Goal: Transaction & Acquisition: Purchase product/service

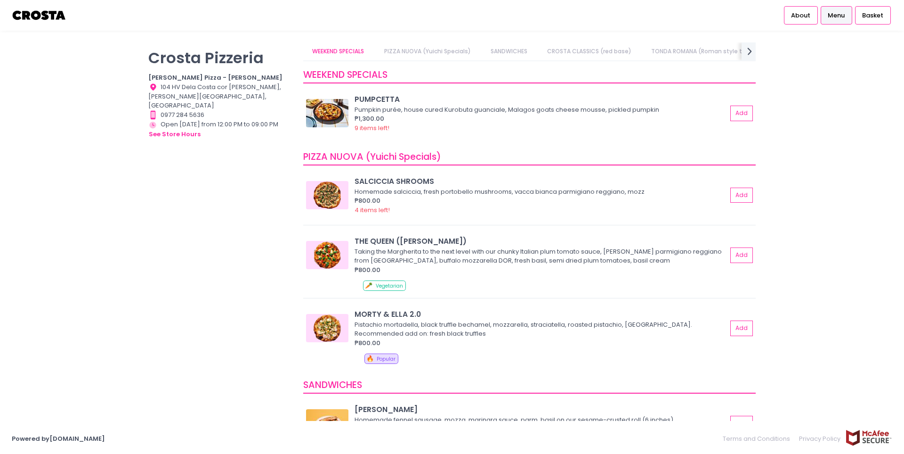
click at [440, 49] on link "PIZZA NUOVA (Yuichi Specials)" at bounding box center [427, 51] width 105 height 18
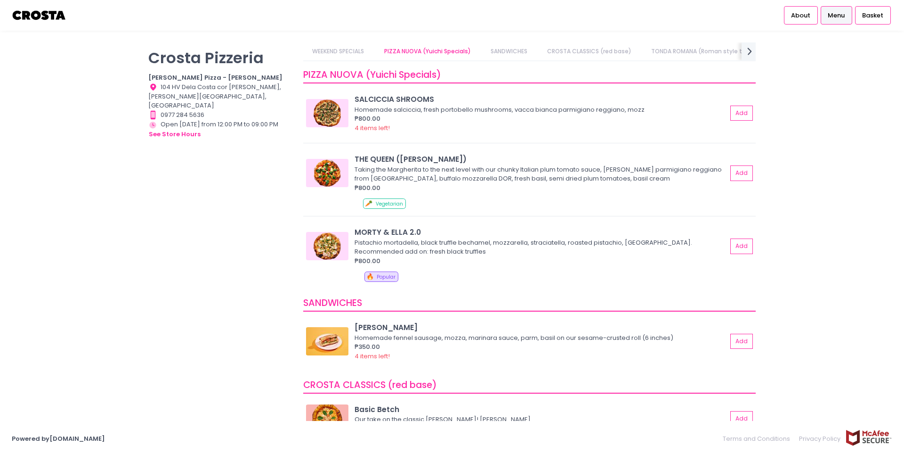
click at [342, 50] on link "WEEKEND SPECIALS" at bounding box center [338, 51] width 70 height 18
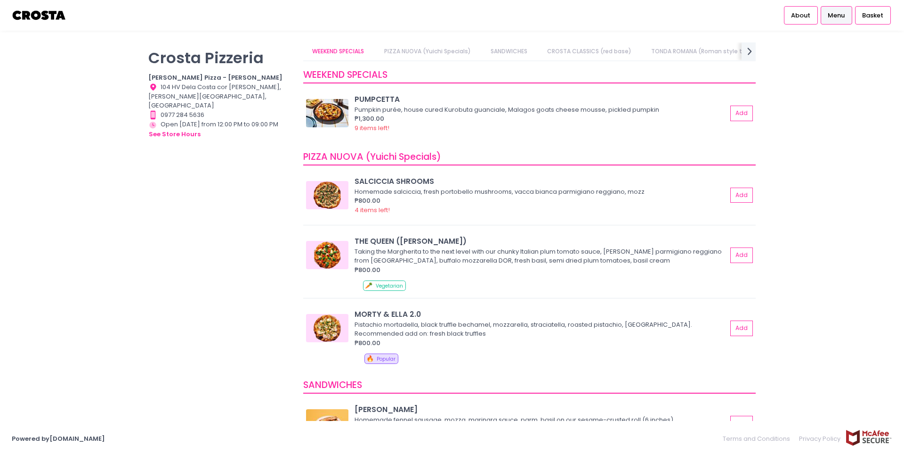
click at [529, 63] on div "WEEKEND SPECIALS PUMPCETTA Pumpkin purée, house cured Kurobuta guanciale, Malag…" at bounding box center [529, 102] width 453 height 82
click at [514, 52] on link "SANDWICHES" at bounding box center [508, 51] width 55 height 18
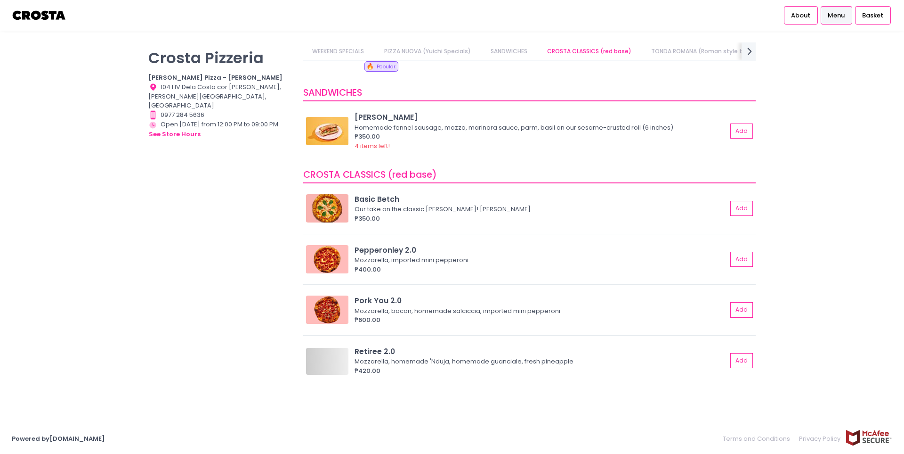
scroll to position [0, 35]
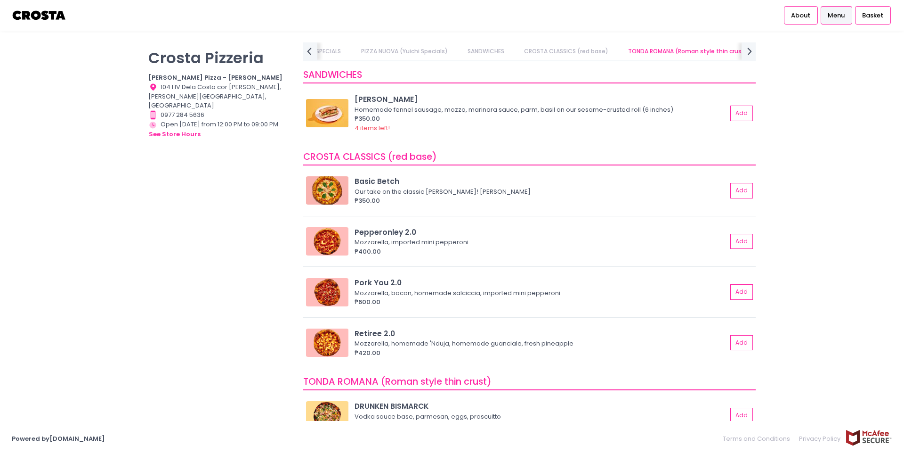
click at [426, 48] on link "PIZZA NUOVA (Yuichi Specials)" at bounding box center [404, 51] width 105 height 18
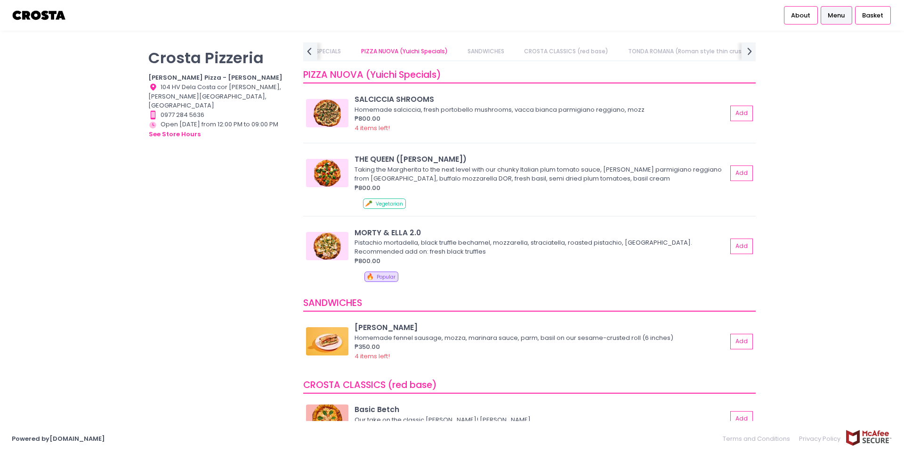
click at [340, 47] on link "WEEKEND SPECIALS" at bounding box center [315, 51] width 70 height 18
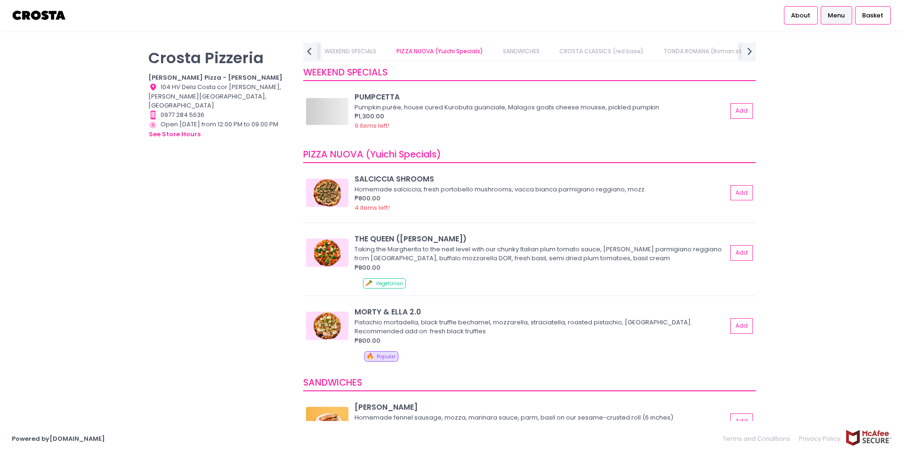
scroll to position [0, 0]
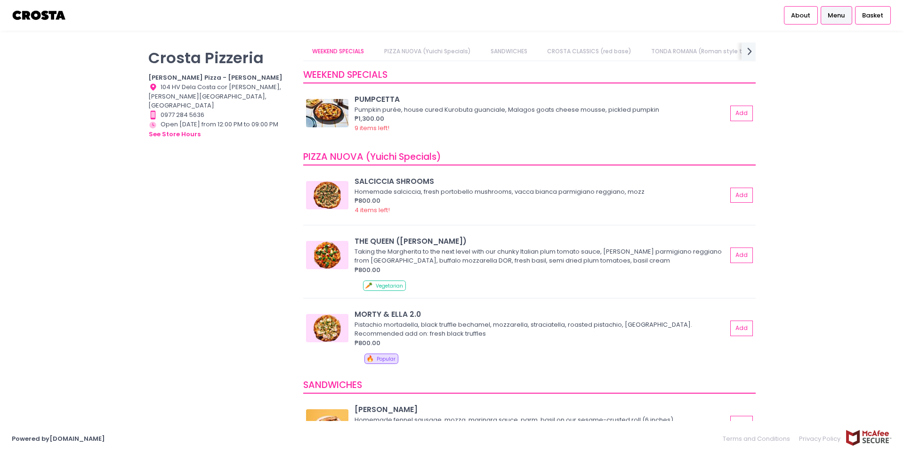
click at [575, 53] on link "CROSTA CLASSICS (red base)" at bounding box center [589, 51] width 103 height 18
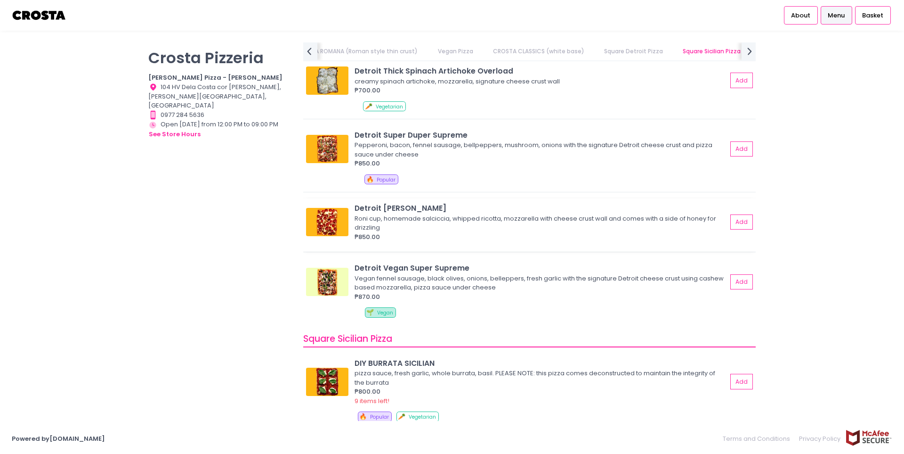
scroll to position [1178, 0]
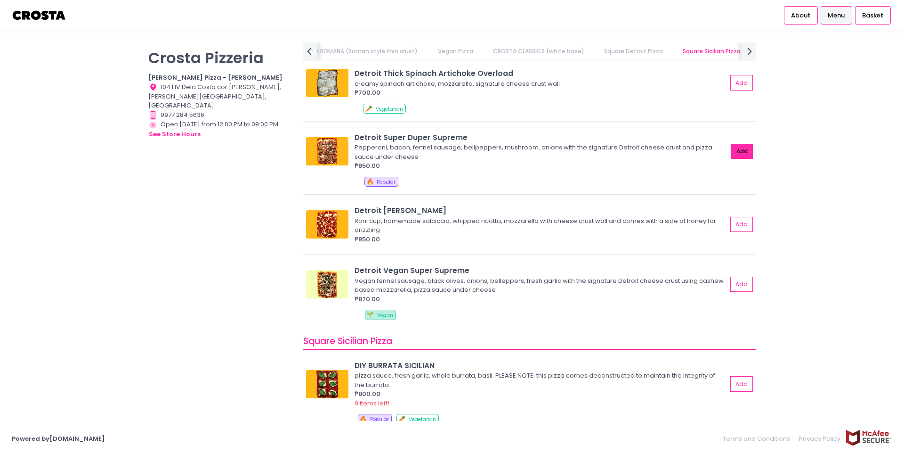
click at [735, 152] on button "Add" at bounding box center [743, 152] width 22 height 16
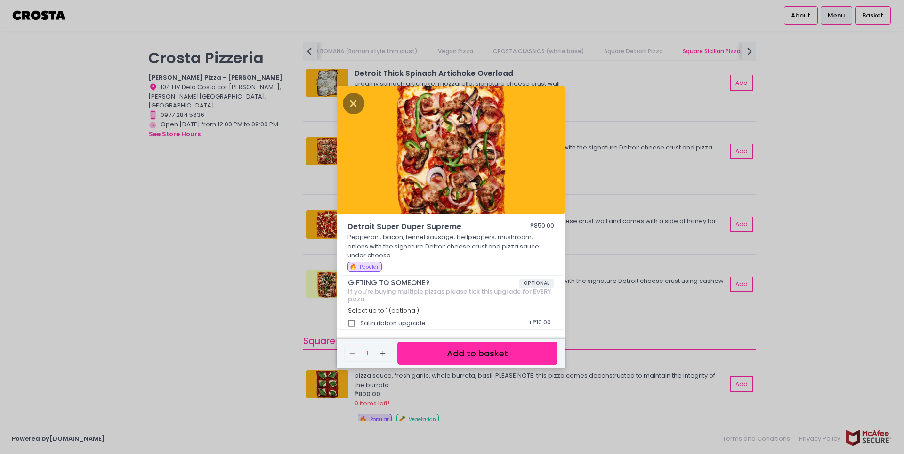
scroll to position [3, 0]
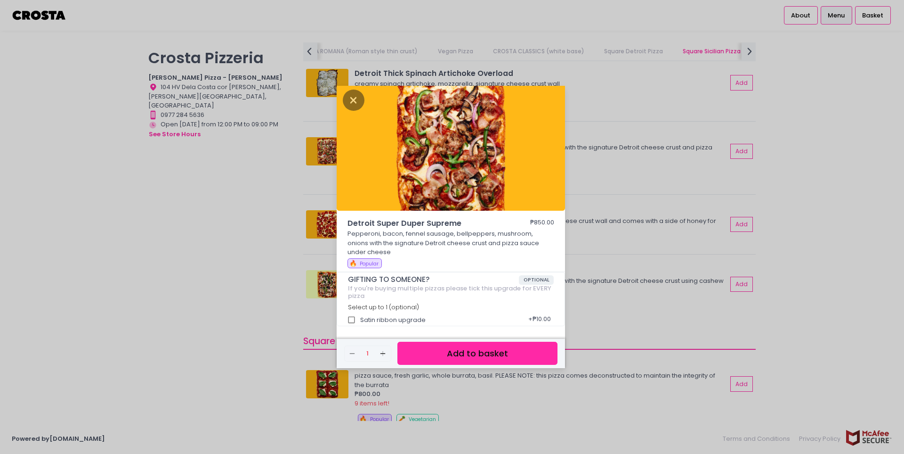
click at [456, 353] on button "Add to basket" at bounding box center [478, 353] width 160 height 23
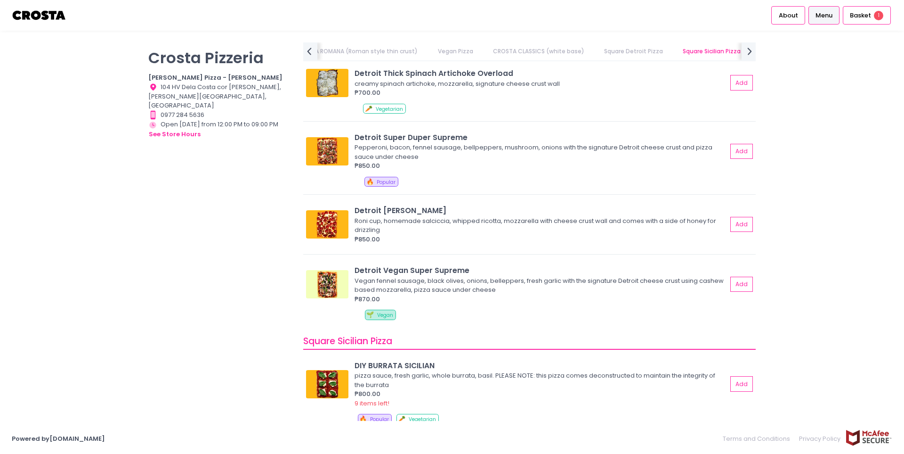
scroll to position [3, 0]
click at [732, 224] on button "Add" at bounding box center [743, 225] width 22 height 16
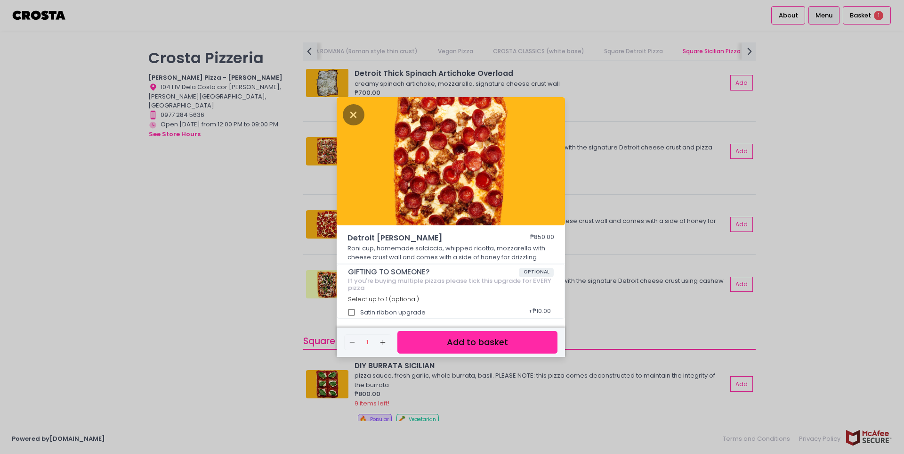
click at [503, 349] on button "Add to basket" at bounding box center [478, 342] width 160 height 23
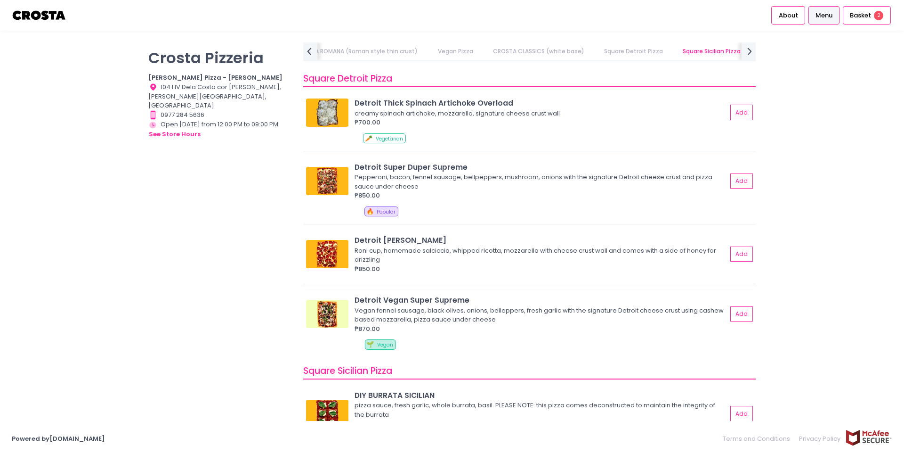
scroll to position [1178, 0]
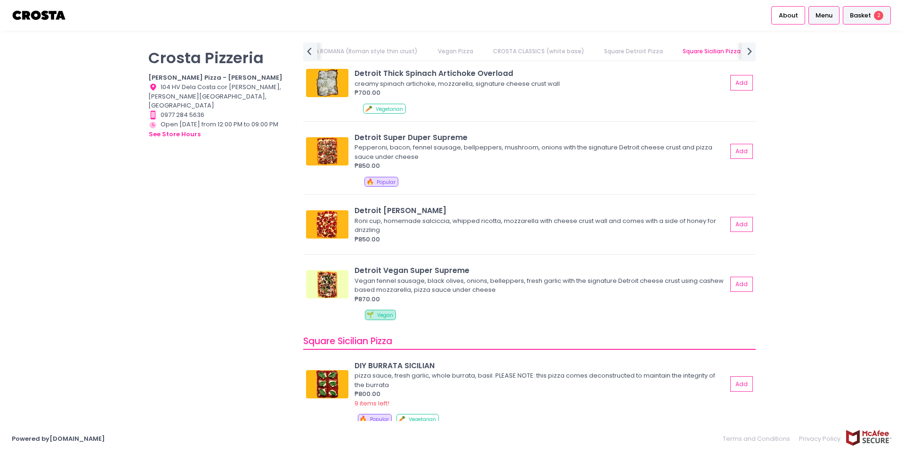
click at [855, 13] on span "Basket" at bounding box center [860, 15] width 21 height 9
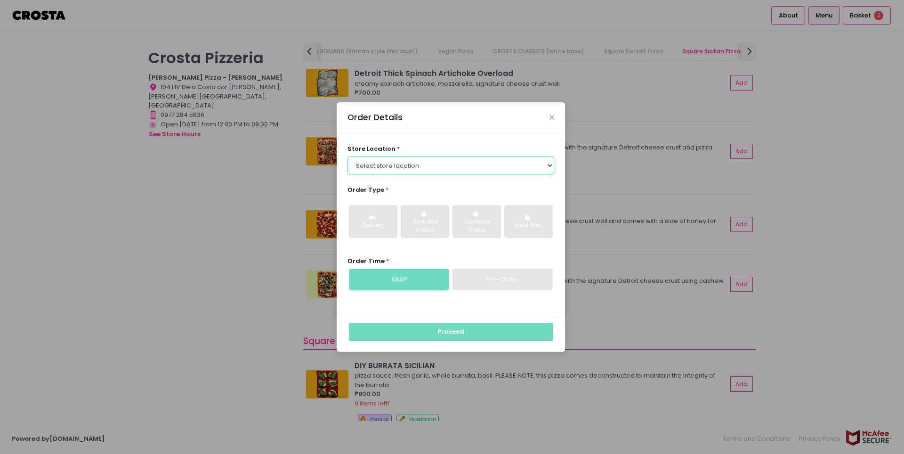
click at [552, 163] on select "Select store location Crosta Pizza - Salcedo Crosta Pizza - San Juan" at bounding box center [451, 165] width 207 height 18
click at [548, 164] on select "Select store location Crosta Pizza - Salcedo Crosta Pizza - San Juan" at bounding box center [451, 165] width 207 height 18
click at [547, 164] on select "Select store location Crosta Pizza - Salcedo Crosta Pizza - San Juan" at bounding box center [451, 165] width 207 height 18
click at [534, 165] on select "Select store location Crosta Pizza - Salcedo Crosta Pizza - San Juan" at bounding box center [451, 165] width 207 height 18
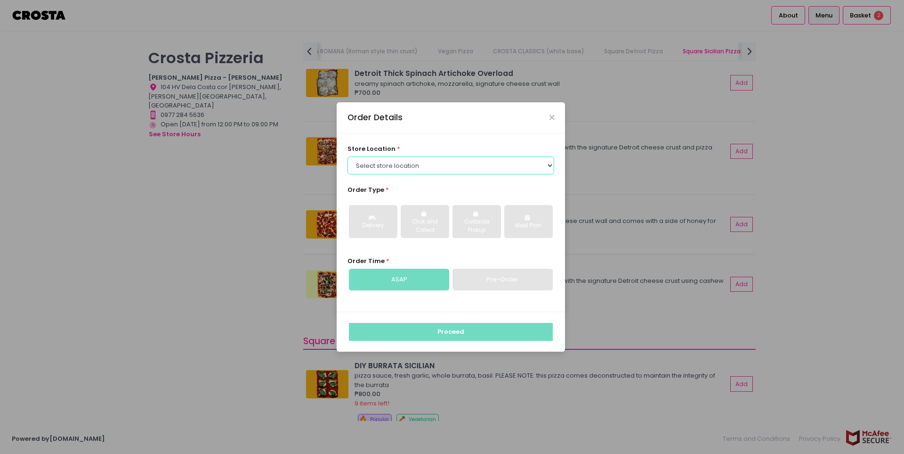
select select "5fabb2e53664a8677beaeb89"
click at [348, 156] on select "Select store location Crosta Pizza - Salcedo Crosta Pizza - San Juan" at bounding box center [451, 165] width 207 height 18
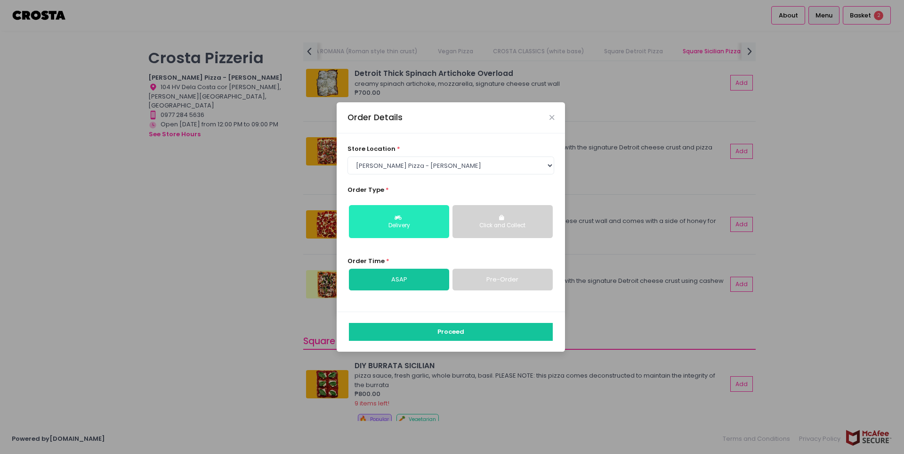
click at [422, 221] on div "Delivery" at bounding box center [399, 225] width 87 height 8
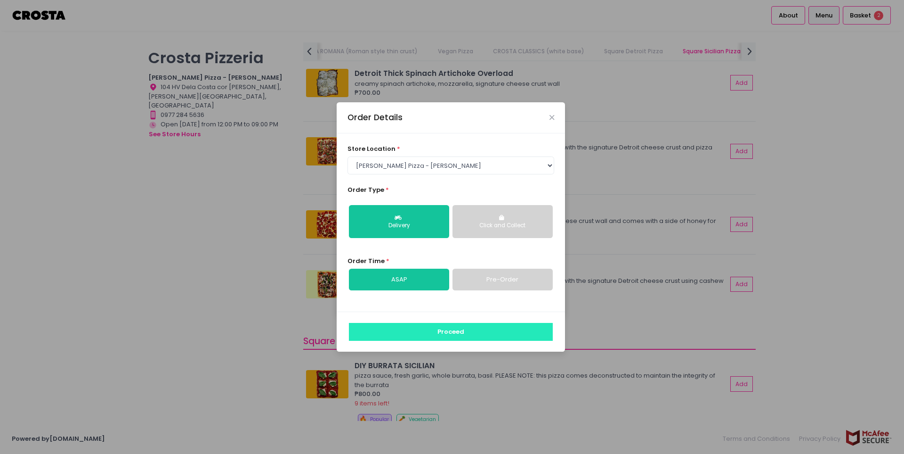
click at [459, 334] on button "Proceed" at bounding box center [451, 332] width 204 height 18
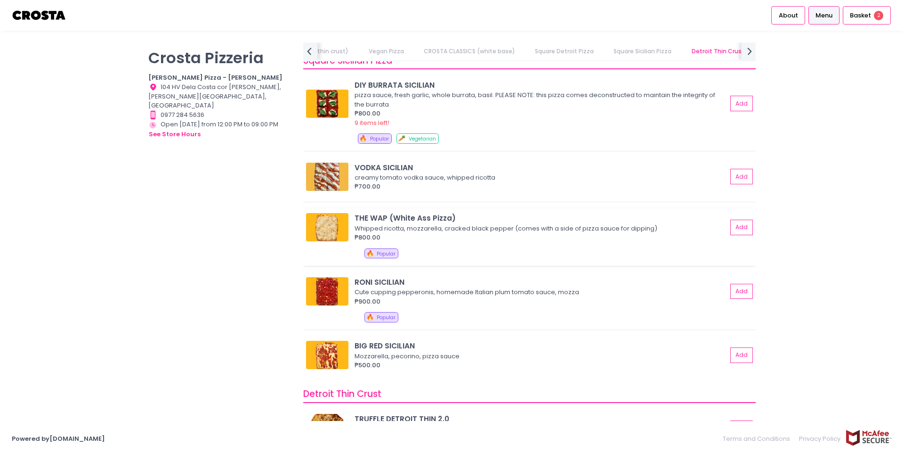
scroll to position [1460, 0]
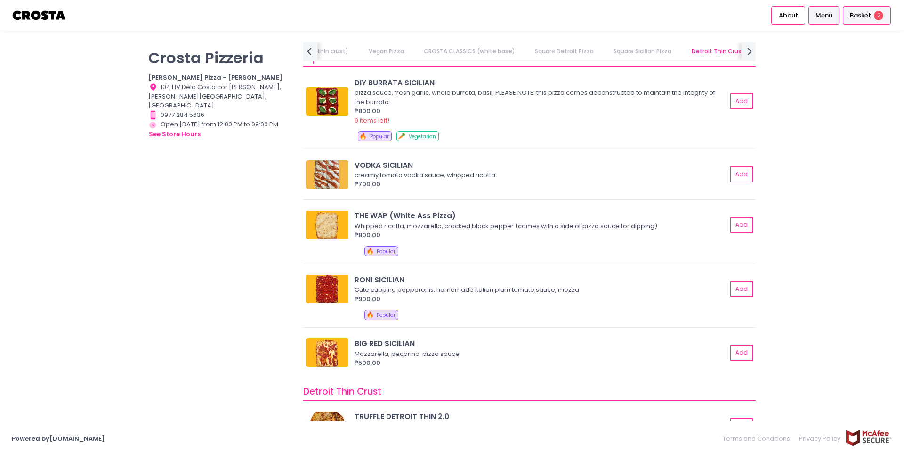
click at [858, 13] on span "Basket" at bounding box center [860, 15] width 21 height 9
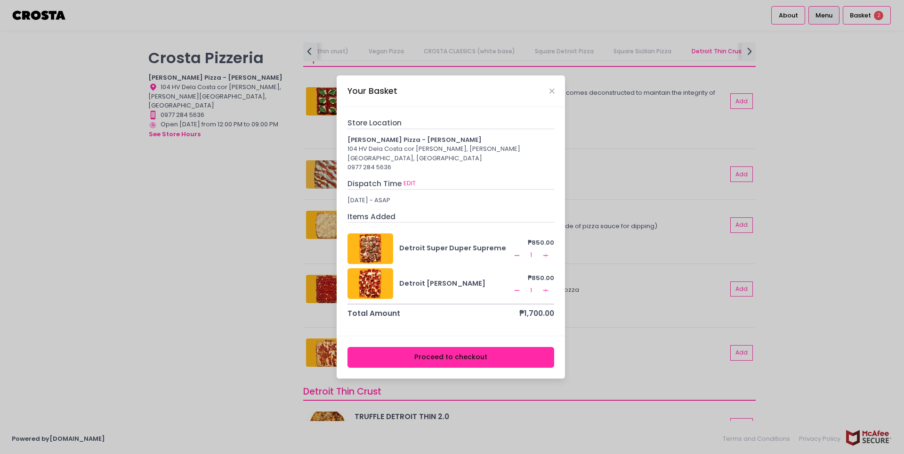
click at [522, 289] on button "Remove Created with Sketch." at bounding box center [517, 290] width 11 height 11
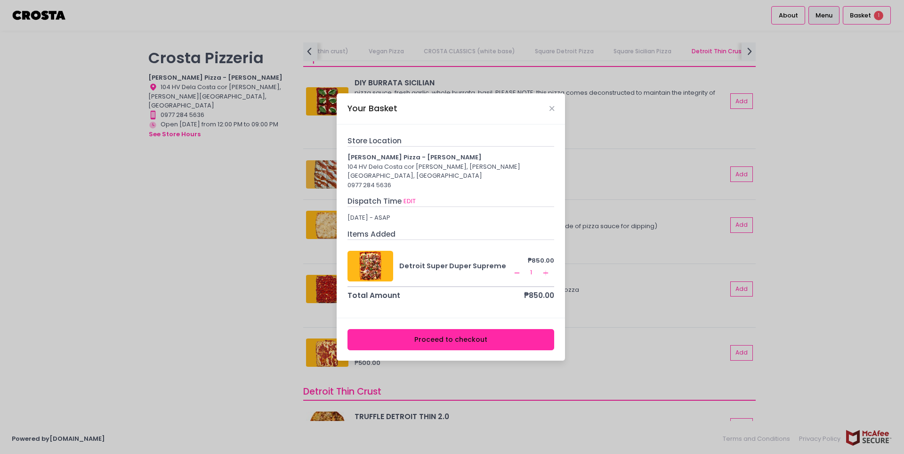
click at [519, 271] on icon "Remove Created with Sketch." at bounding box center [517, 273] width 8 height 8
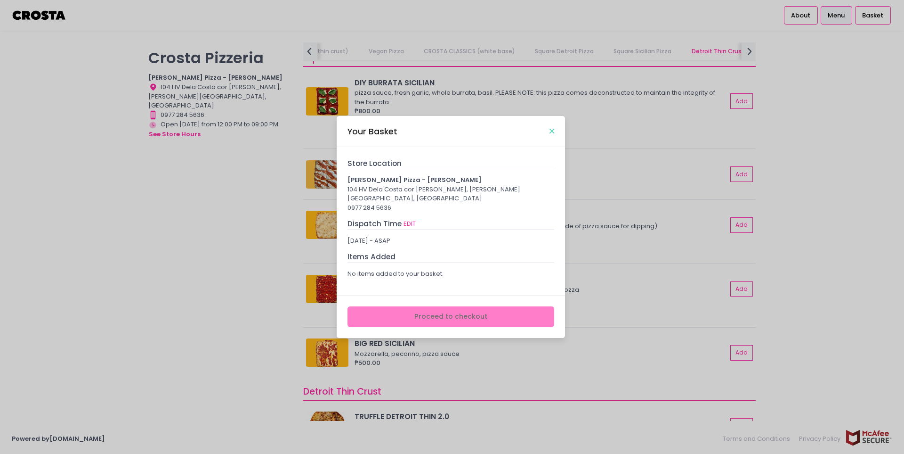
click at [550, 133] on icon "Close" at bounding box center [552, 131] width 5 height 7
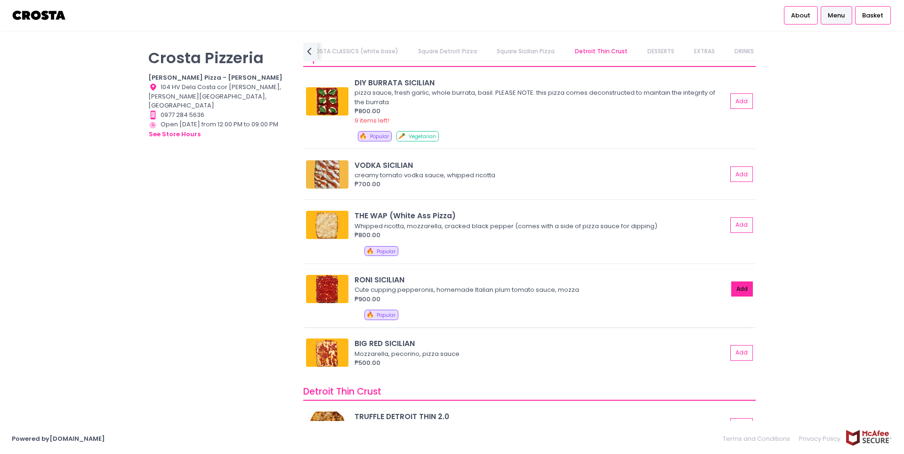
click at [739, 289] on button "Add" at bounding box center [743, 289] width 22 height 16
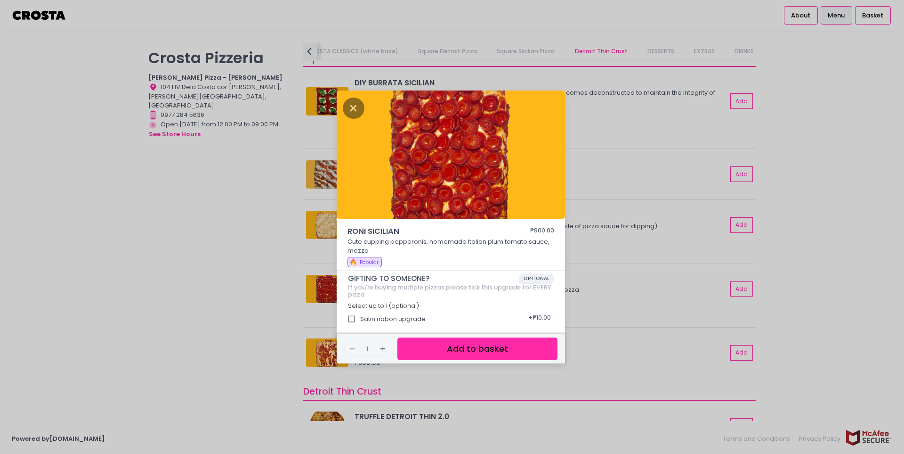
click at [487, 348] on button "Add to basket" at bounding box center [478, 348] width 160 height 23
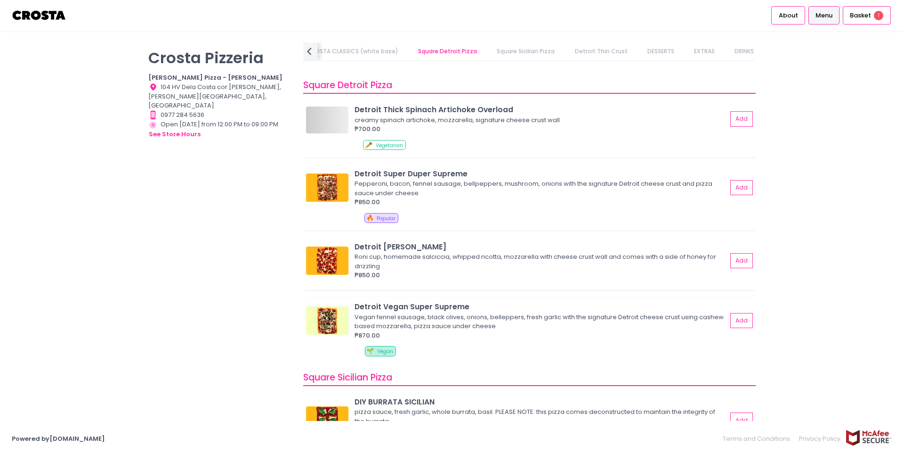
scroll to position [1131, 0]
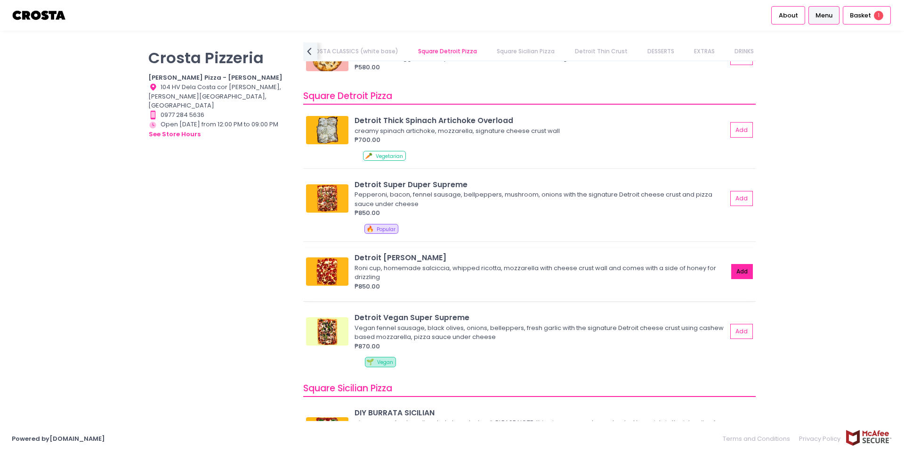
click at [739, 268] on button "Add" at bounding box center [743, 272] width 22 height 16
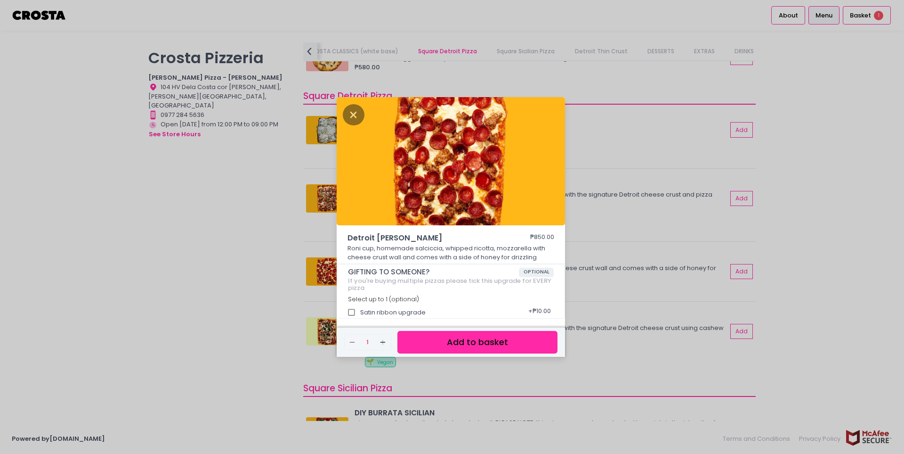
click at [475, 344] on button "Add to basket" at bounding box center [478, 342] width 160 height 23
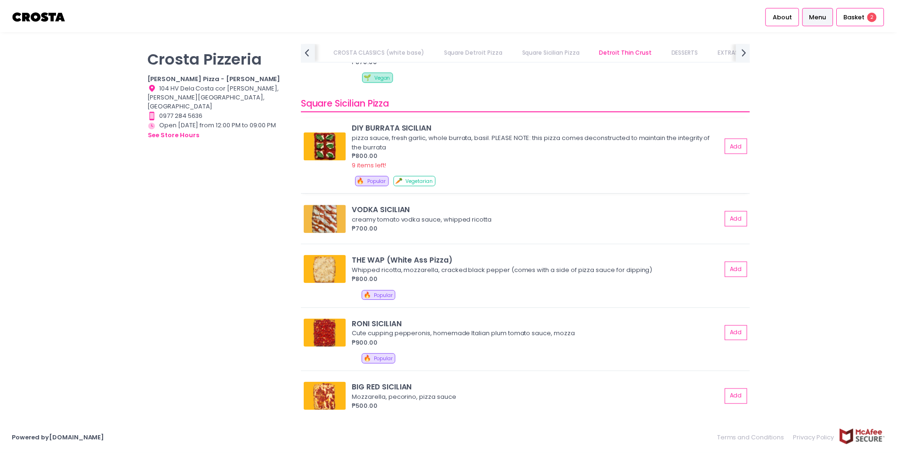
scroll to position [1413, 0]
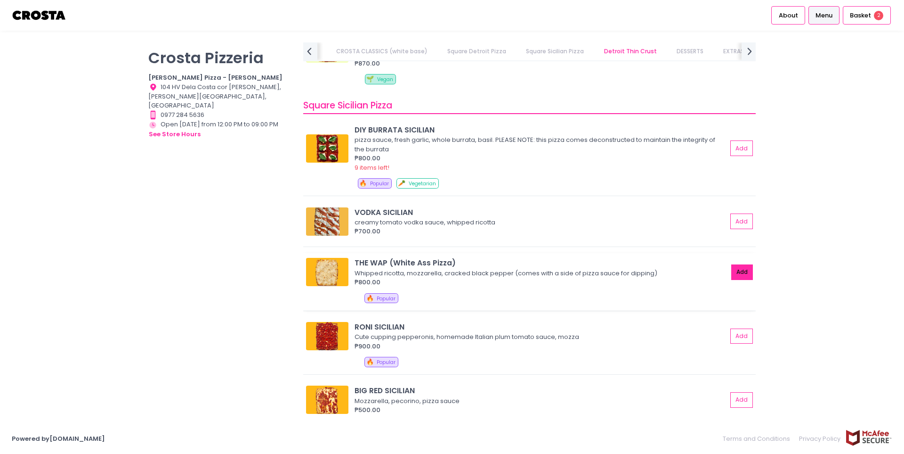
click at [737, 271] on button "Add" at bounding box center [743, 272] width 22 height 16
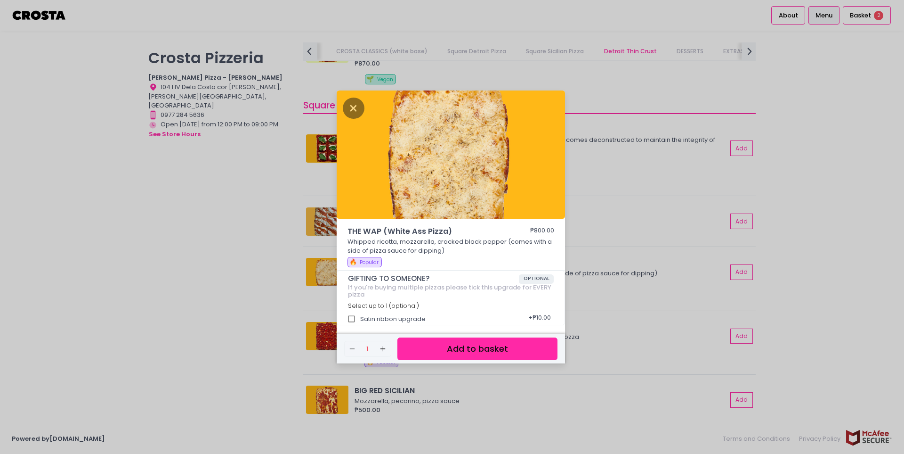
click at [522, 344] on button "Add to basket" at bounding box center [478, 348] width 160 height 23
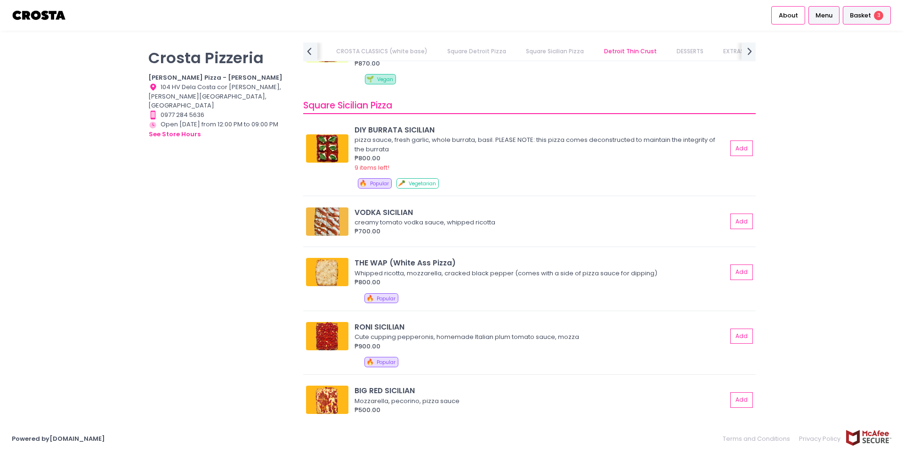
click at [860, 11] on span "Basket" at bounding box center [860, 15] width 21 height 9
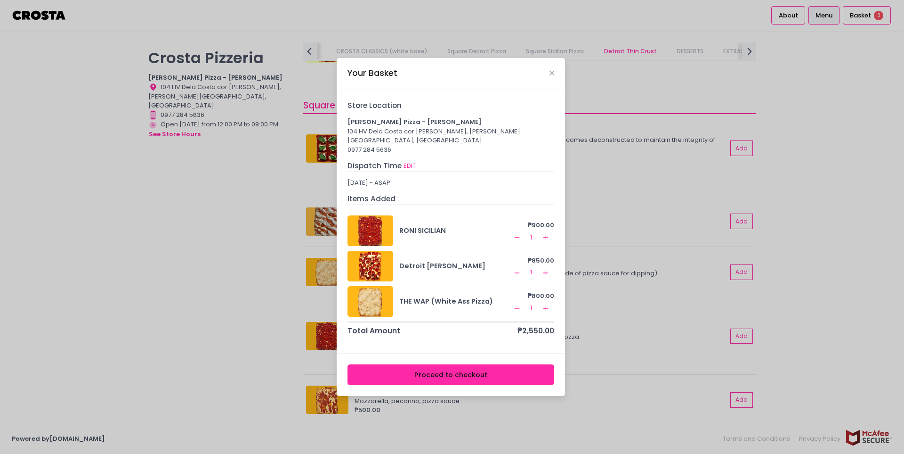
click at [424, 372] on button "Proceed to checkout" at bounding box center [451, 374] width 207 height 21
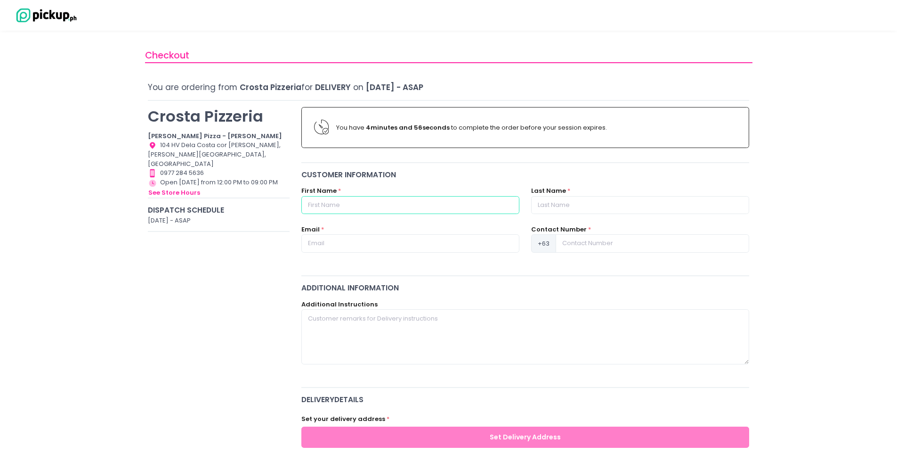
click at [345, 204] on input "text" at bounding box center [410, 205] width 218 height 18
type input "don matthew"
type input "tan"
type input "matthewtan0205@yahoo.com"
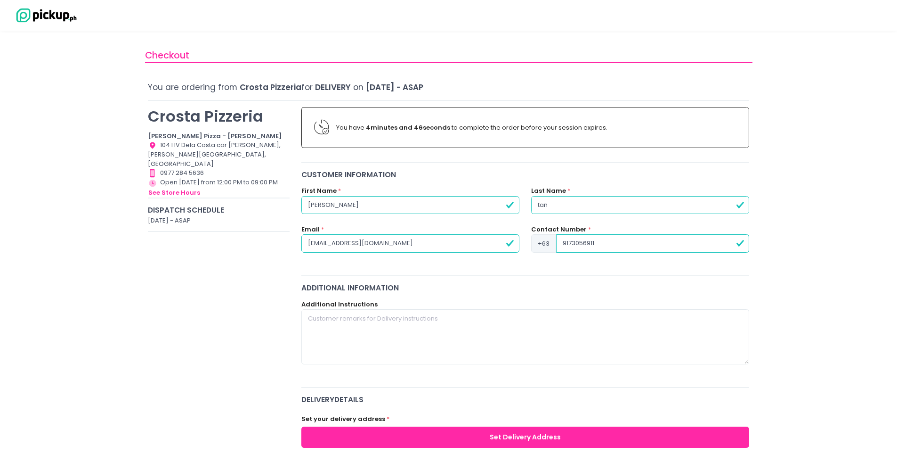
type input "9173056911"
click at [384, 315] on textarea at bounding box center [525, 336] width 448 height 55
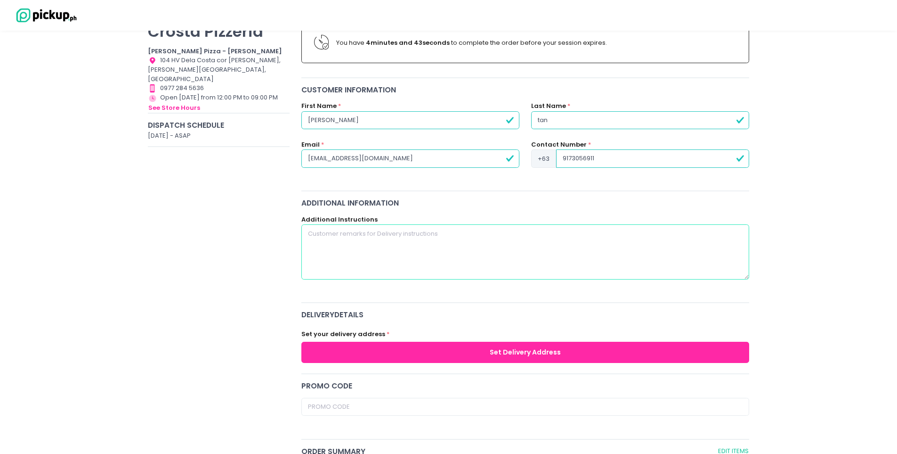
scroll to position [94, 0]
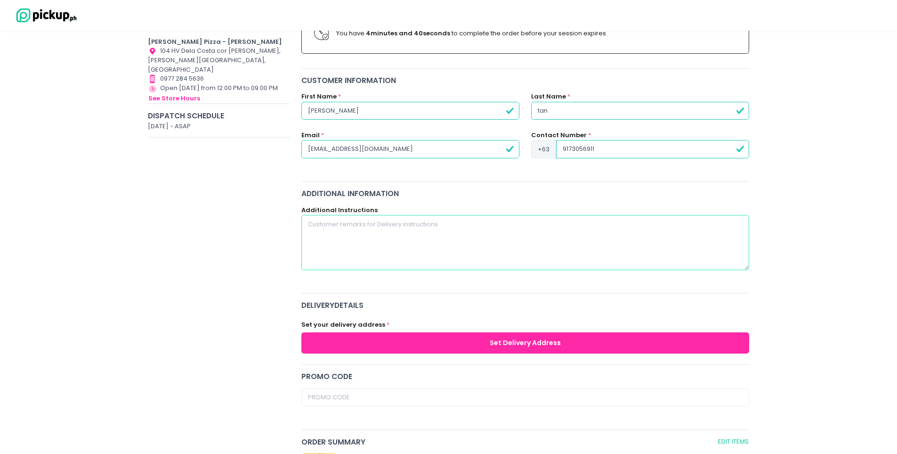
click at [372, 221] on textarea at bounding box center [525, 242] width 448 height 55
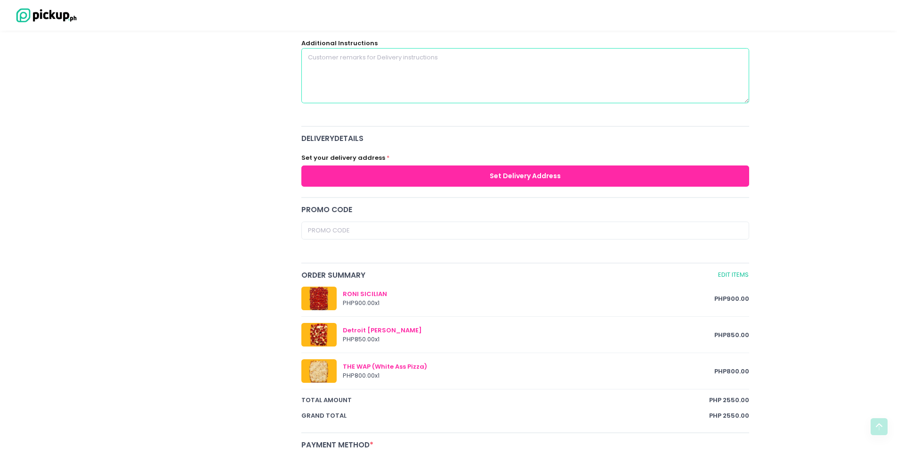
scroll to position [283, 0]
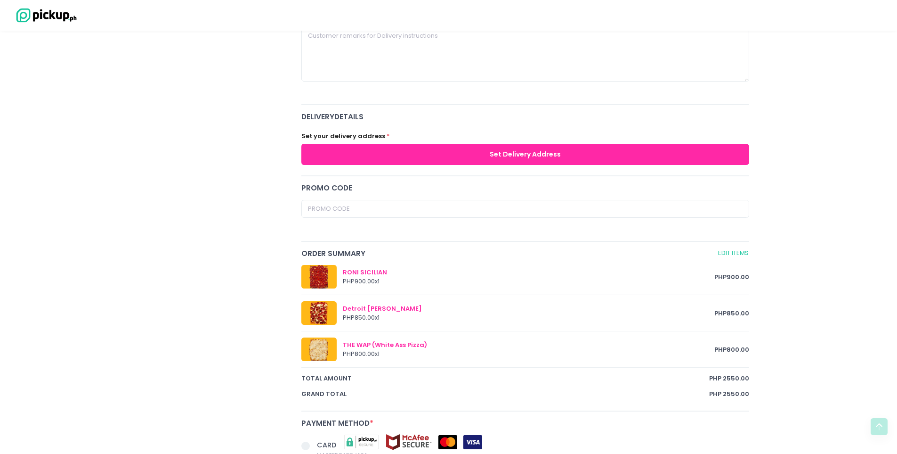
click at [417, 156] on button "Set Delivery Address" at bounding box center [525, 154] width 448 height 21
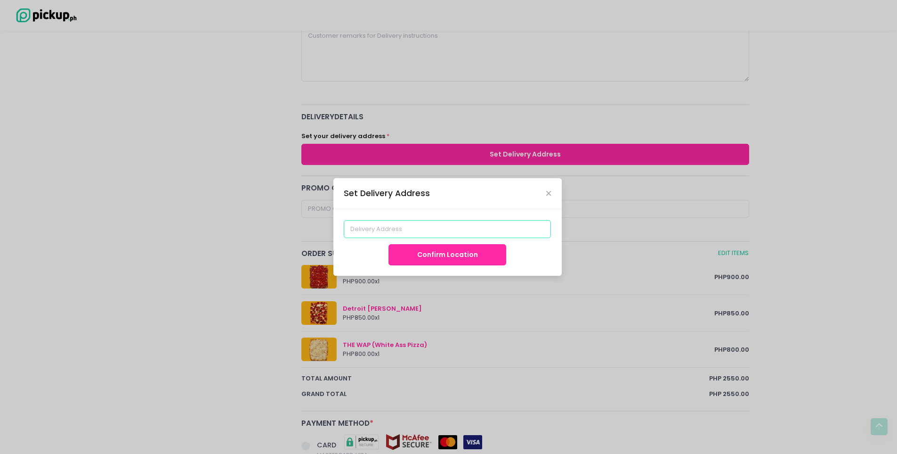
click at [443, 224] on input at bounding box center [447, 229] width 207 height 18
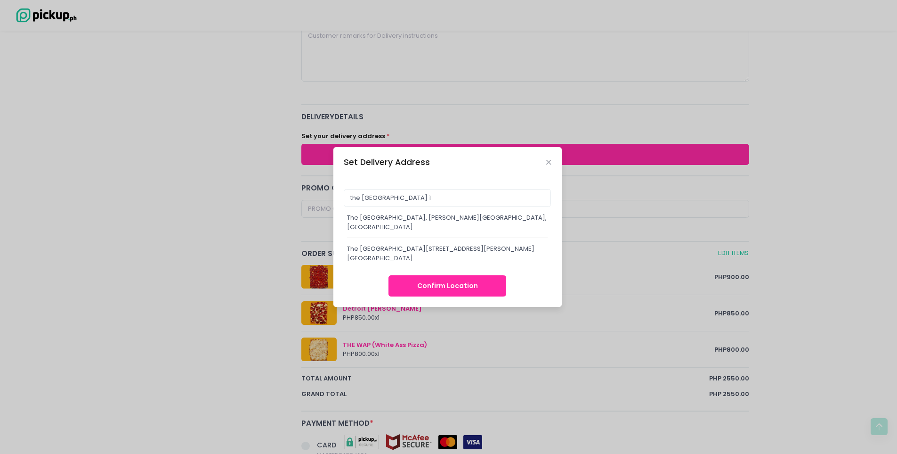
click at [467, 245] on div "The Manila Residences Tower II, Taft Avenue, Malate, Manila, 1004 Metro Manila,…" at bounding box center [447, 253] width 201 height 18
type input "The Manila Residences Tower II, Taft Avenue, Malate, Manila, 1004 Metro Manila,…"
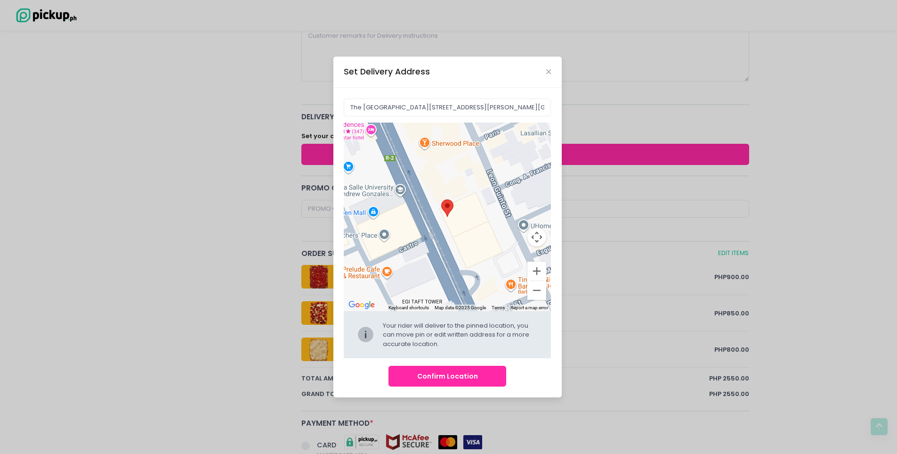
click at [445, 377] on button "Confirm Location" at bounding box center [448, 376] width 118 height 21
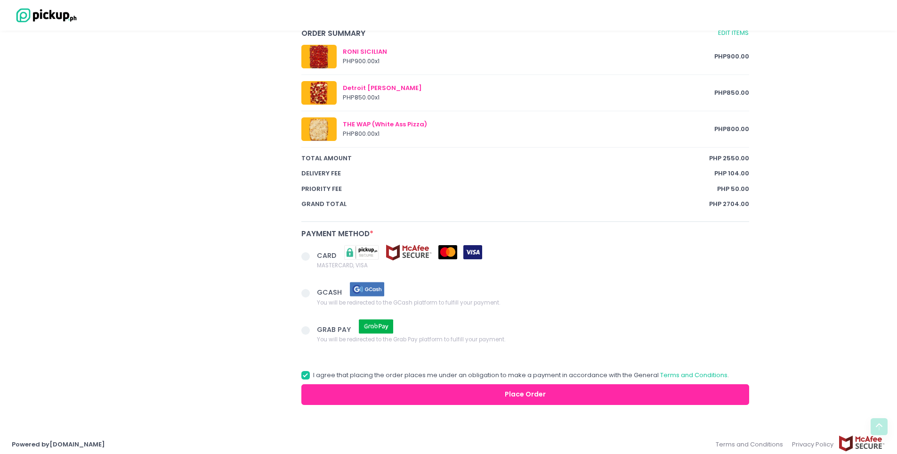
scroll to position [549, 0]
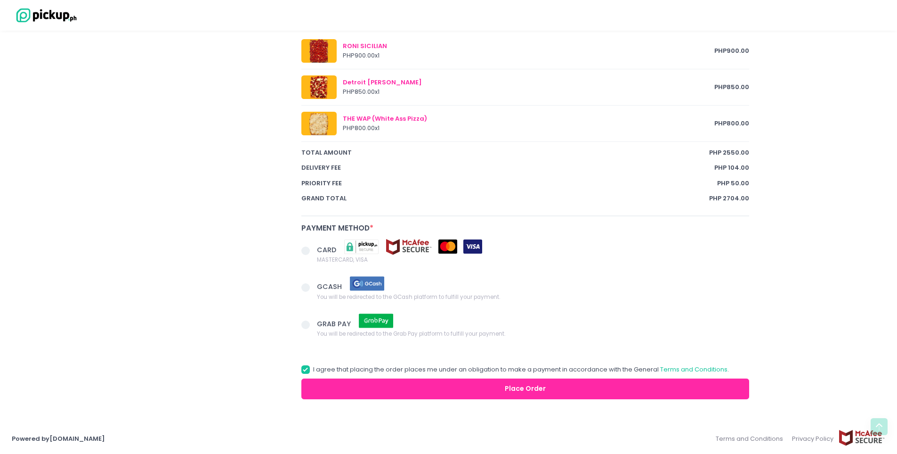
click at [304, 288] on span at bounding box center [305, 287] width 8 height 8
click at [313, 288] on input "GCASH You will be redirected to the GCash platform to fulfill your payment." at bounding box center [316, 286] width 6 height 6
radio input "true"
click at [312, 369] on label "I agree that placing the order places me under an obligation to make a payment …" at bounding box center [515, 369] width 428 height 9
click at [313, 369] on input "I agree that placing the order places me under an obligation to make a payment …" at bounding box center [316, 368] width 6 height 6
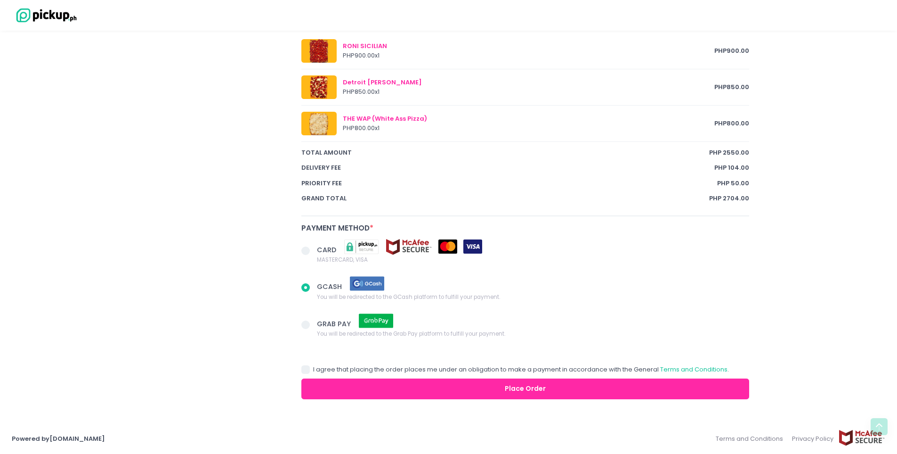
checkbox input "false"
radio input "true"
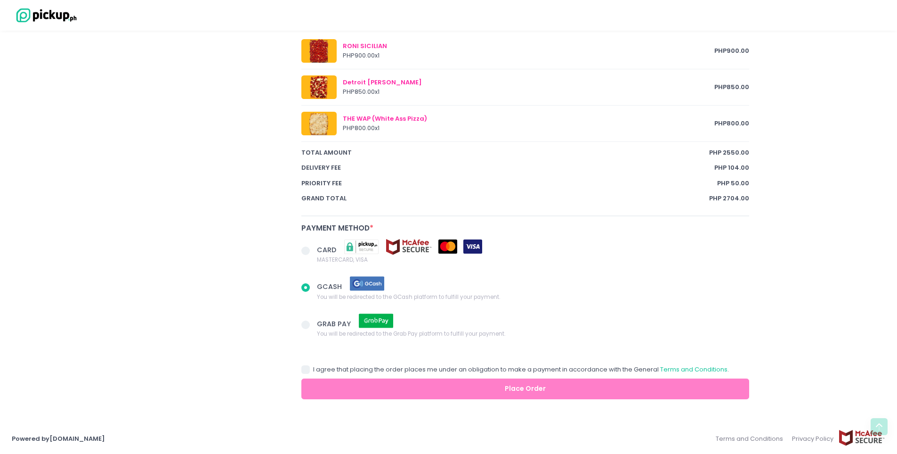
click at [310, 370] on label "I agree that placing the order places me under an obligation to make a payment …" at bounding box center [515, 369] width 428 height 9
click at [313, 370] on input "I agree that placing the order places me under an obligation to make a payment …" at bounding box center [316, 368] width 6 height 6
checkbox input "true"
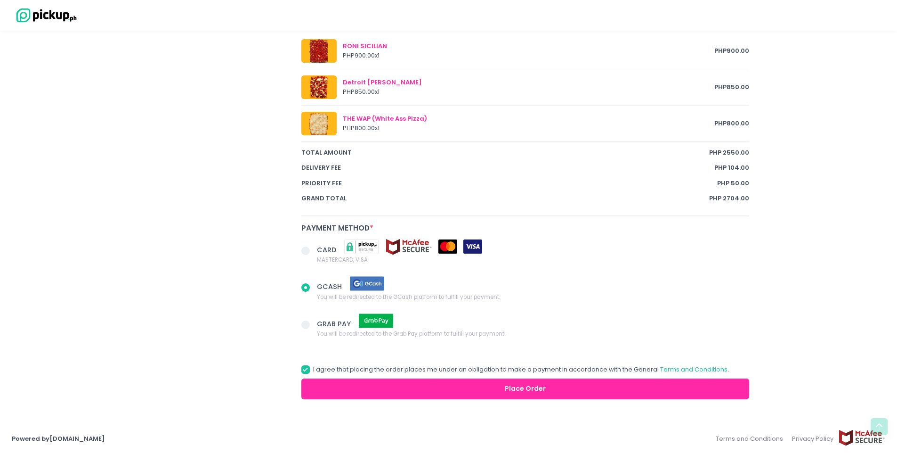
click at [453, 388] on button "Place Order" at bounding box center [525, 388] width 448 height 21
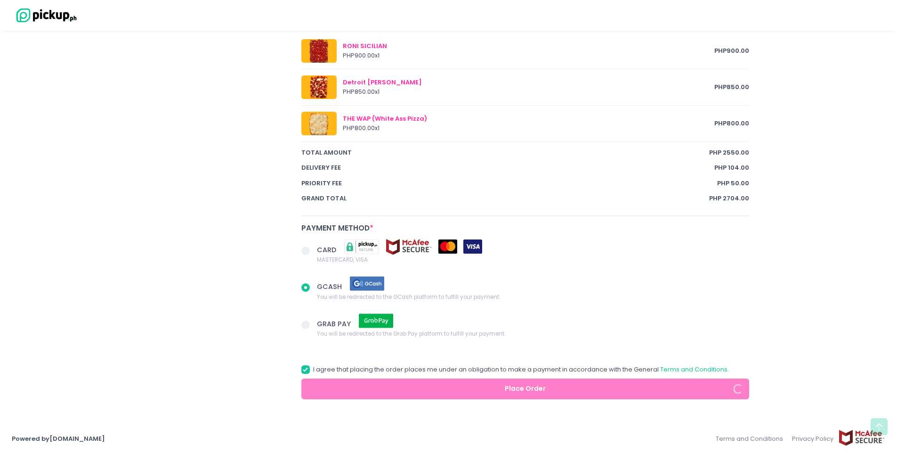
radio input "true"
